Goal: Task Accomplishment & Management: Use online tool/utility

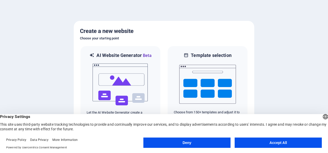
click at [269, 142] on button "Accept All" at bounding box center [277, 143] width 87 height 10
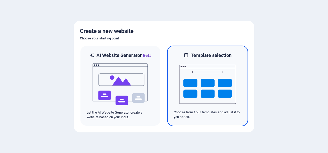
click at [186, 63] on img at bounding box center [207, 84] width 57 height 52
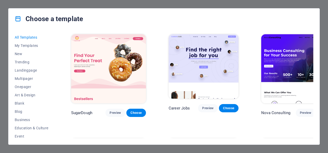
click at [312, 35] on div "All Templates My Templates New Trending Landingpage Multipager Onepager Art & D…" at bounding box center [163, 86] width 311 height 115
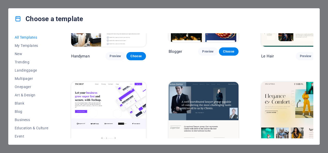
scroll to position [1519, 0]
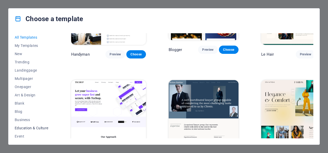
click at [31, 128] on span "Education & Culture" at bounding box center [32, 128] width 34 height 4
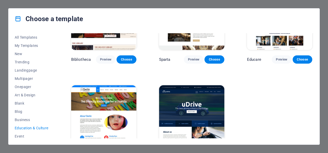
scroll to position [158, 0]
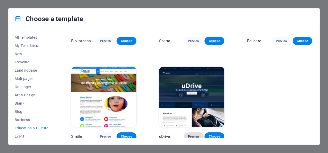
click at [193, 135] on span "Preview" at bounding box center [193, 136] width 11 height 4
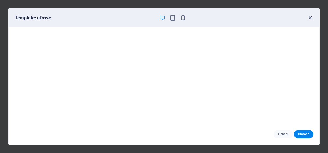
click at [311, 19] on icon "button" at bounding box center [310, 18] width 6 height 6
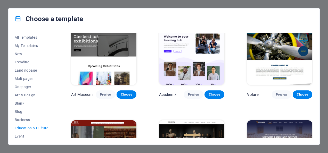
scroll to position [0, 0]
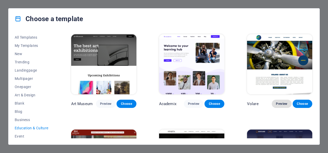
click at [281, 105] on span "Preview" at bounding box center [281, 104] width 11 height 4
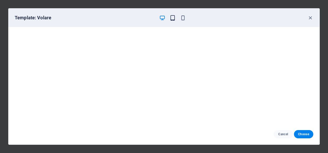
click at [172, 16] on icon "button" at bounding box center [172, 18] width 6 height 6
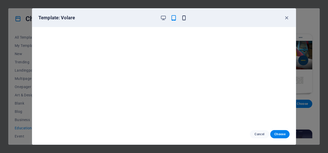
click at [182, 17] on icon "button" at bounding box center [184, 18] width 6 height 6
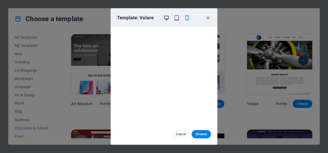
click at [166, 19] on icon "button" at bounding box center [166, 18] width 6 height 6
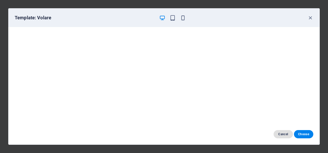
click at [281, 133] on span "Cancel" at bounding box center [282, 134] width 11 height 4
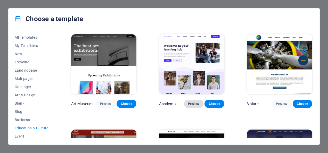
click at [194, 105] on span "Preview" at bounding box center [193, 104] width 11 height 4
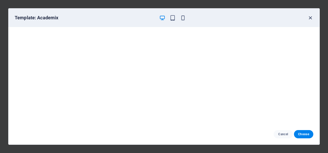
click at [309, 18] on icon "button" at bounding box center [310, 18] width 6 height 6
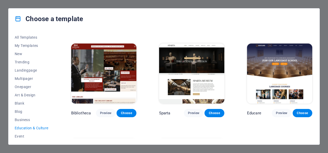
scroll to position [88, 0]
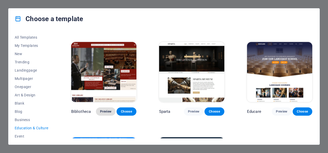
click at [100, 113] on button "Preview" at bounding box center [106, 111] width 20 height 8
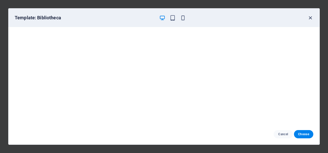
click at [309, 16] on icon "button" at bounding box center [310, 18] width 6 height 6
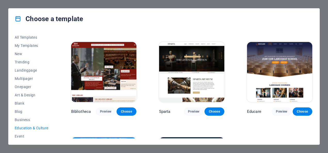
drag, startPoint x: 313, startPoint y: 84, endPoint x: 313, endPoint y: 91, distance: 7.7
click at [313, 91] on div "All Templates My Templates New Trending Landingpage Multipager Onepager Art & D…" at bounding box center [163, 86] width 311 height 115
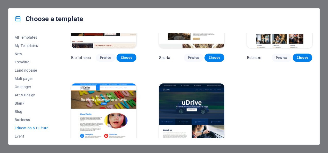
scroll to position [158, 0]
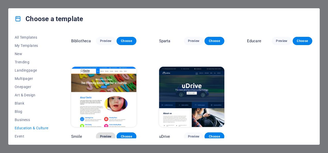
click at [106, 132] on button "Preview" at bounding box center [106, 136] width 20 height 8
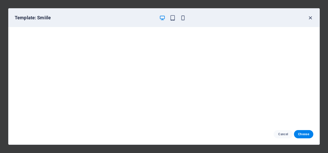
click at [311, 18] on icon "button" at bounding box center [310, 18] width 6 height 6
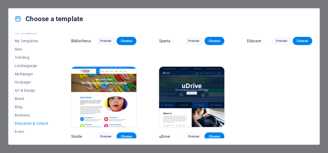
scroll to position [4, 0]
click at [31, 75] on span "Multipager" at bounding box center [32, 75] width 34 height 4
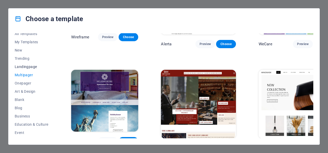
click at [24, 66] on span "Landingpage" at bounding box center [32, 67] width 34 height 4
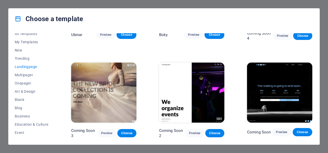
scroll to position [731, 0]
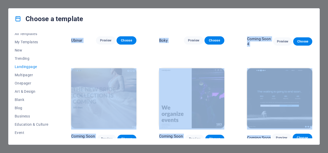
drag, startPoint x: 313, startPoint y: 128, endPoint x: 44, endPoint y: 67, distance: 276.3
click at [44, 67] on div "All Templates My Templates New Trending Landingpage Multipager Onepager Art & D…" at bounding box center [163, 86] width 311 height 115
drag, startPoint x: 44, startPoint y: 67, endPoint x: 17, endPoint y: 50, distance: 31.4
click at [17, 50] on span "New" at bounding box center [32, 50] width 34 height 4
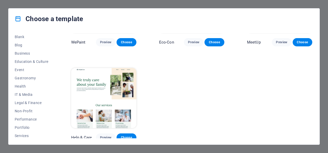
scroll to position [70, 0]
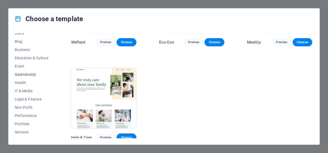
click at [26, 75] on span "Gastronomy" at bounding box center [32, 74] width 34 height 4
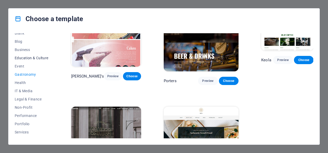
click at [31, 56] on span "Education & Culture" at bounding box center [32, 58] width 34 height 4
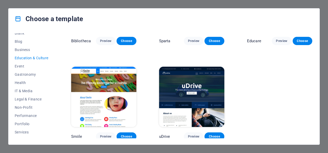
click at [214, 90] on img at bounding box center [191, 97] width 65 height 60
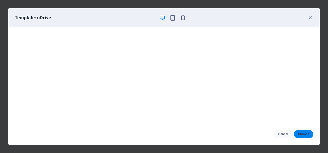
click at [302, 134] on span "Choose" at bounding box center [303, 134] width 11 height 4
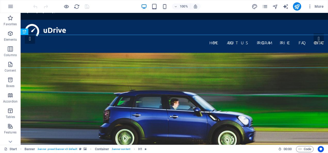
scroll to position [44, 0]
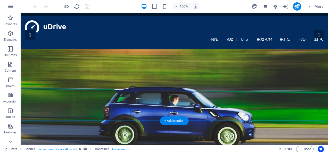
drag, startPoint x: 272, startPoint y: 112, endPoint x: 266, endPoint y: 90, distance: 22.3
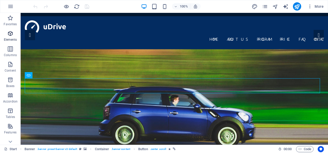
click at [8, 35] on icon "button" at bounding box center [10, 33] width 6 height 6
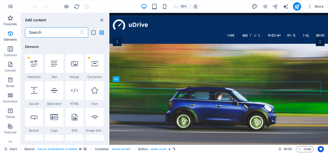
scroll to position [55, 0]
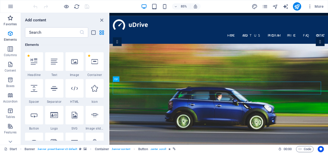
click at [10, 19] on icon "button" at bounding box center [10, 18] width 6 height 6
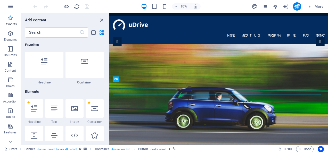
scroll to position [0, 0]
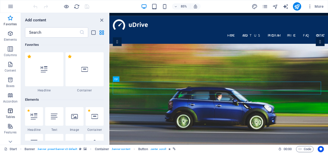
click at [9, 116] on p "Tables" at bounding box center [10, 117] width 9 height 4
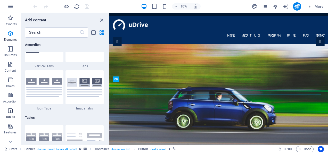
scroll to position [1784, 0]
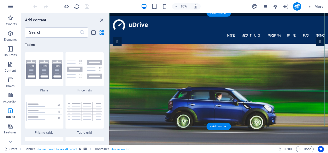
click at [100, 20] on icon "close panel" at bounding box center [102, 20] width 6 height 6
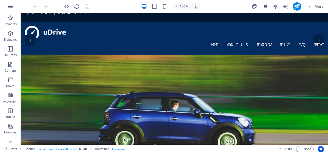
scroll to position [0, 0]
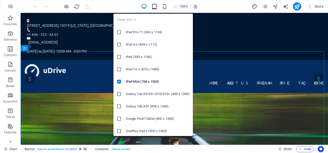
click at [153, 6] on icon "button" at bounding box center [154, 7] width 6 height 6
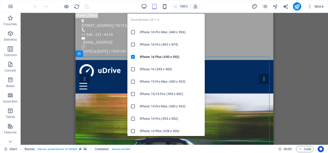
click at [164, 7] on icon "button" at bounding box center [164, 7] width 6 height 6
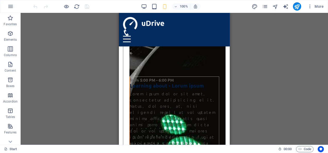
scroll to position [3872, 0]
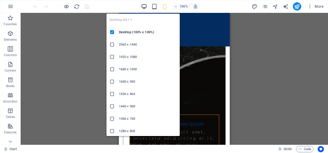
click at [145, 7] on icon "button" at bounding box center [144, 7] width 6 height 6
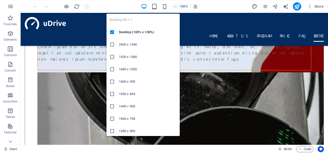
scroll to position [2413, 0]
